Goal: Task Accomplishment & Management: Manage account settings

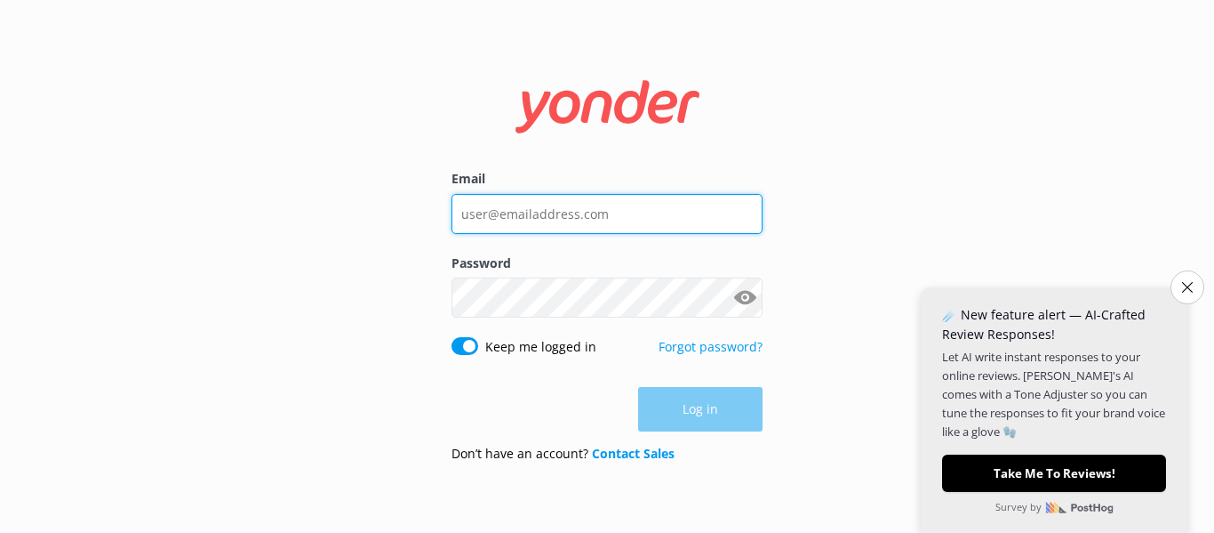
click at [590, 212] on input "Email" at bounding box center [607, 214] width 311 height 40
type input "[EMAIL_ADDRESS][DOMAIN_NAME]"
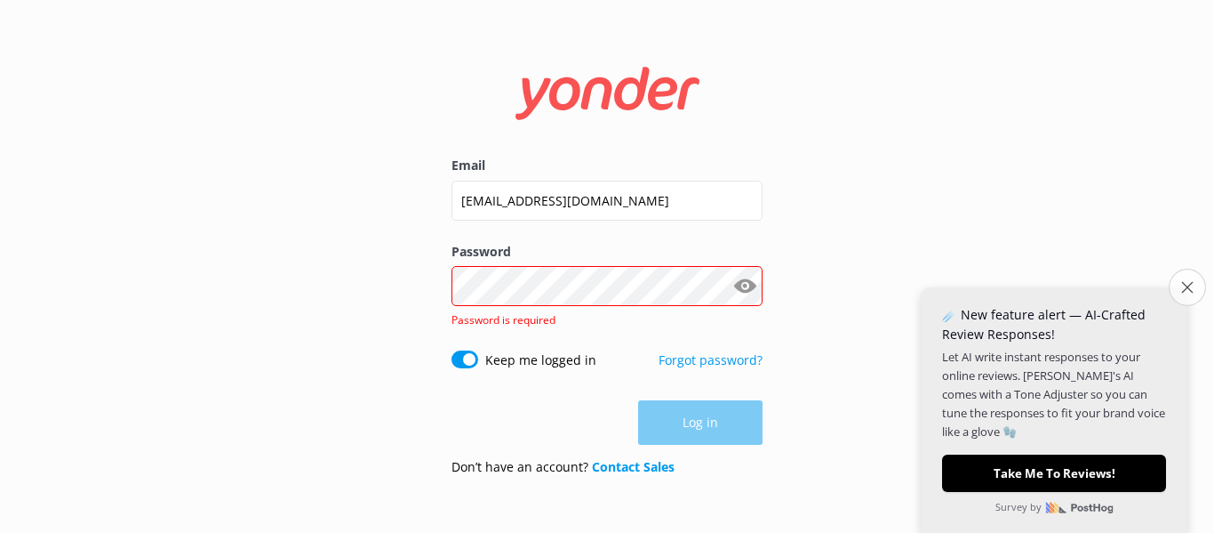
click at [1185, 288] on icon "Close survey" at bounding box center [1188, 287] width 12 height 12
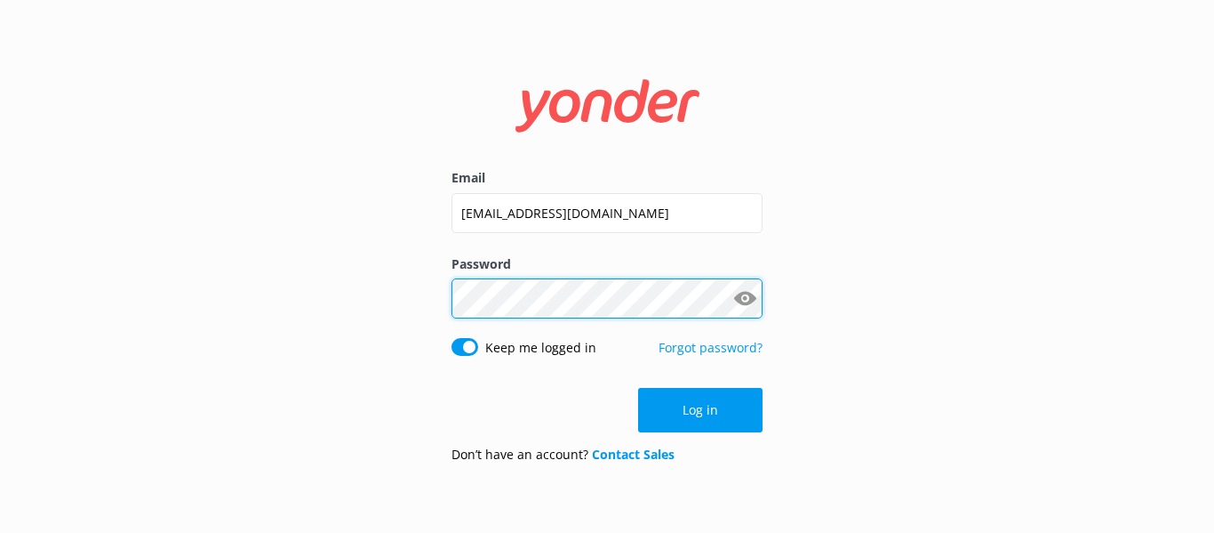
click button "Log in" at bounding box center [700, 410] width 124 height 44
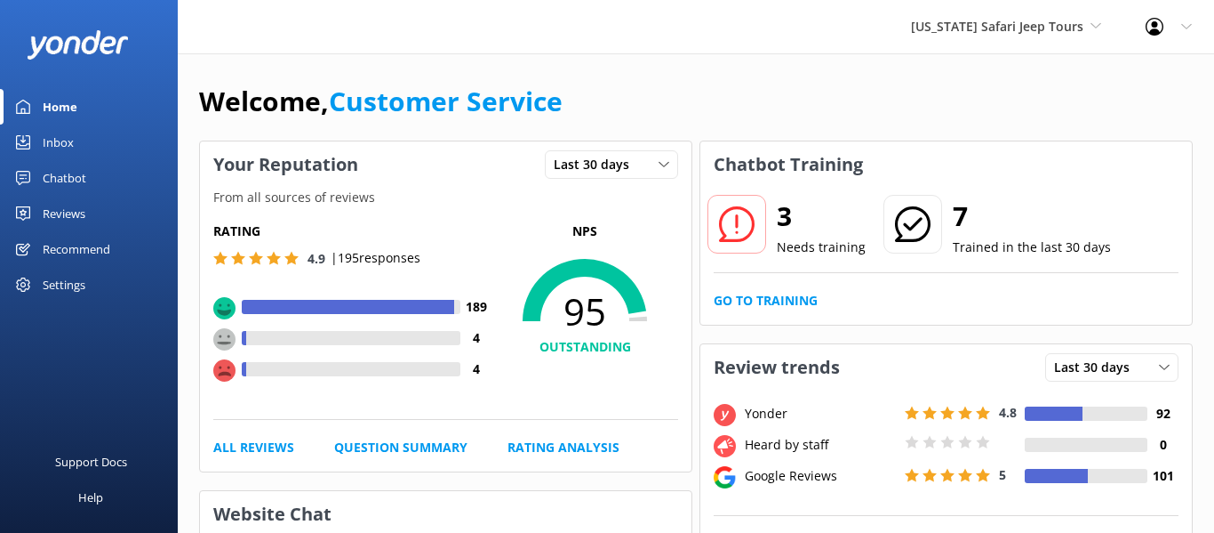
click at [63, 215] on div "Reviews" at bounding box center [64, 214] width 43 height 36
